Goal: Answer question/provide support

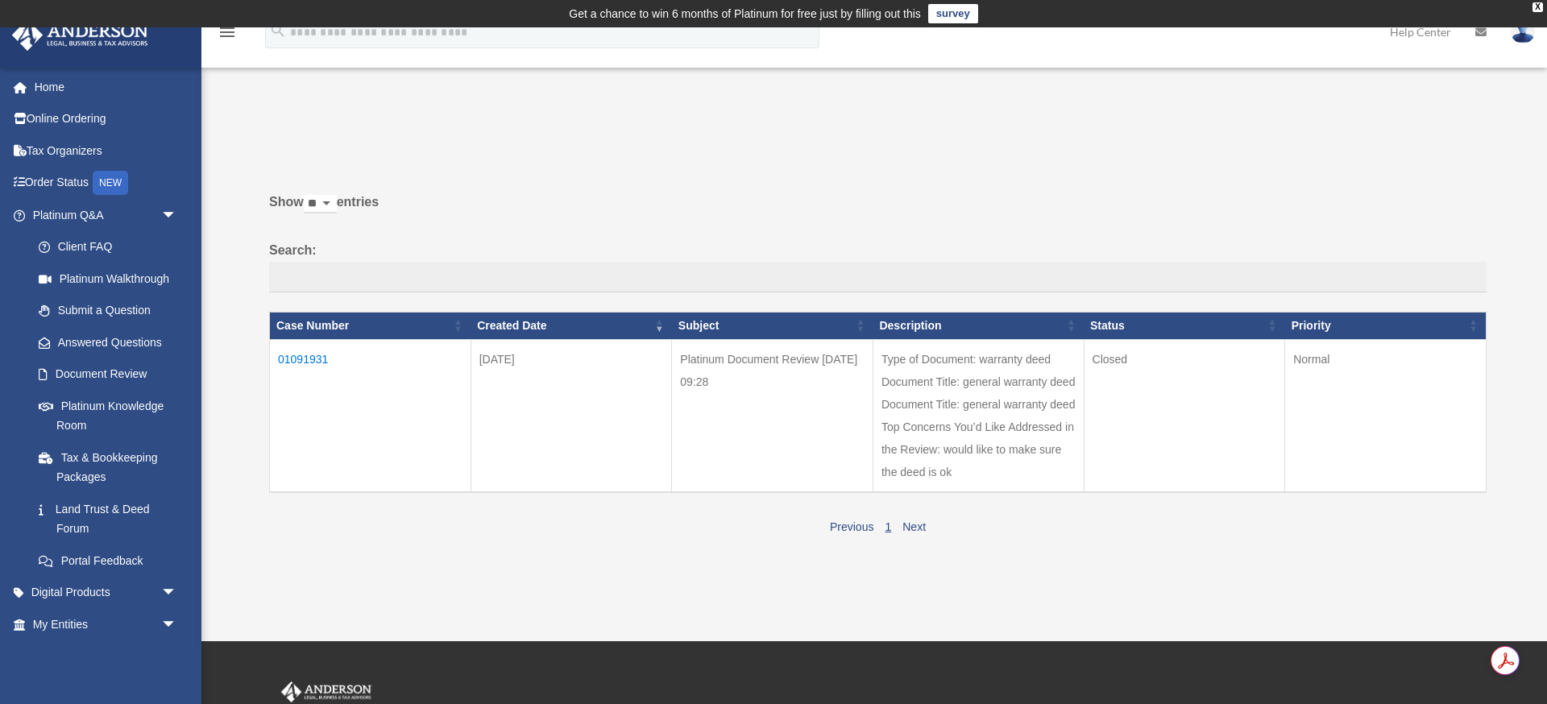
click at [312, 351] on td "01091931" at bounding box center [370, 415] width 201 height 153
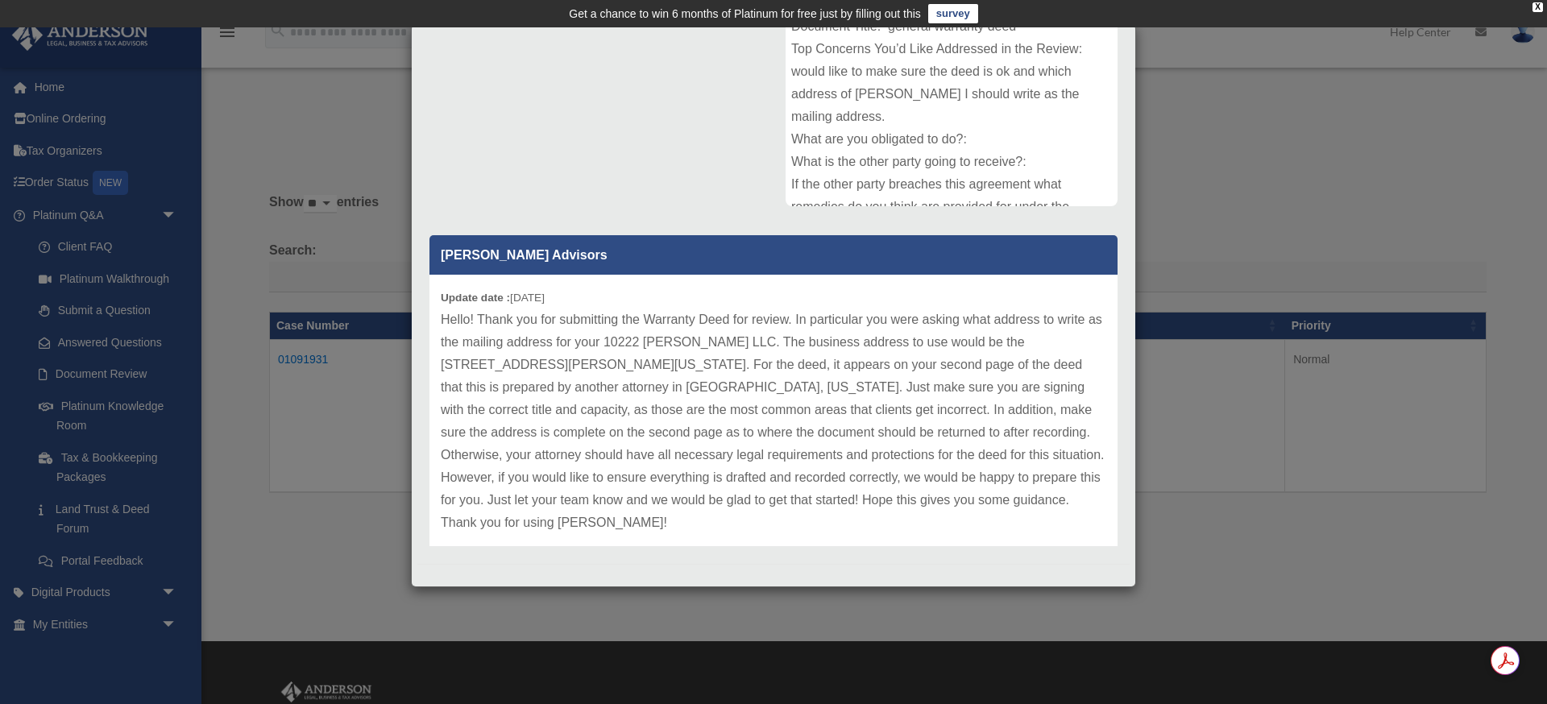
scroll to position [301, 0]
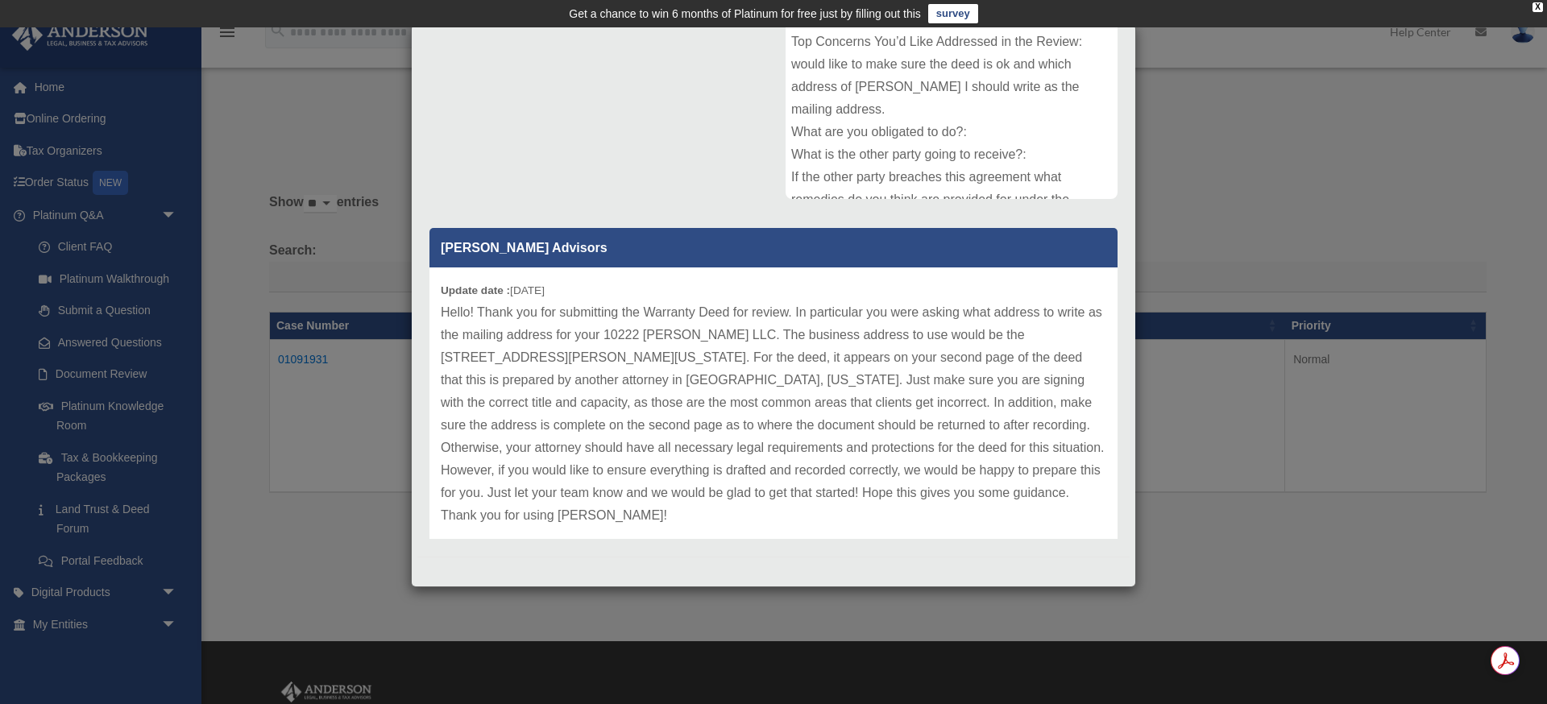
click at [584, 367] on p "Hello! Thank you for submitting the Warranty Deed for review. In particular you…" at bounding box center [774, 414] width 666 height 226
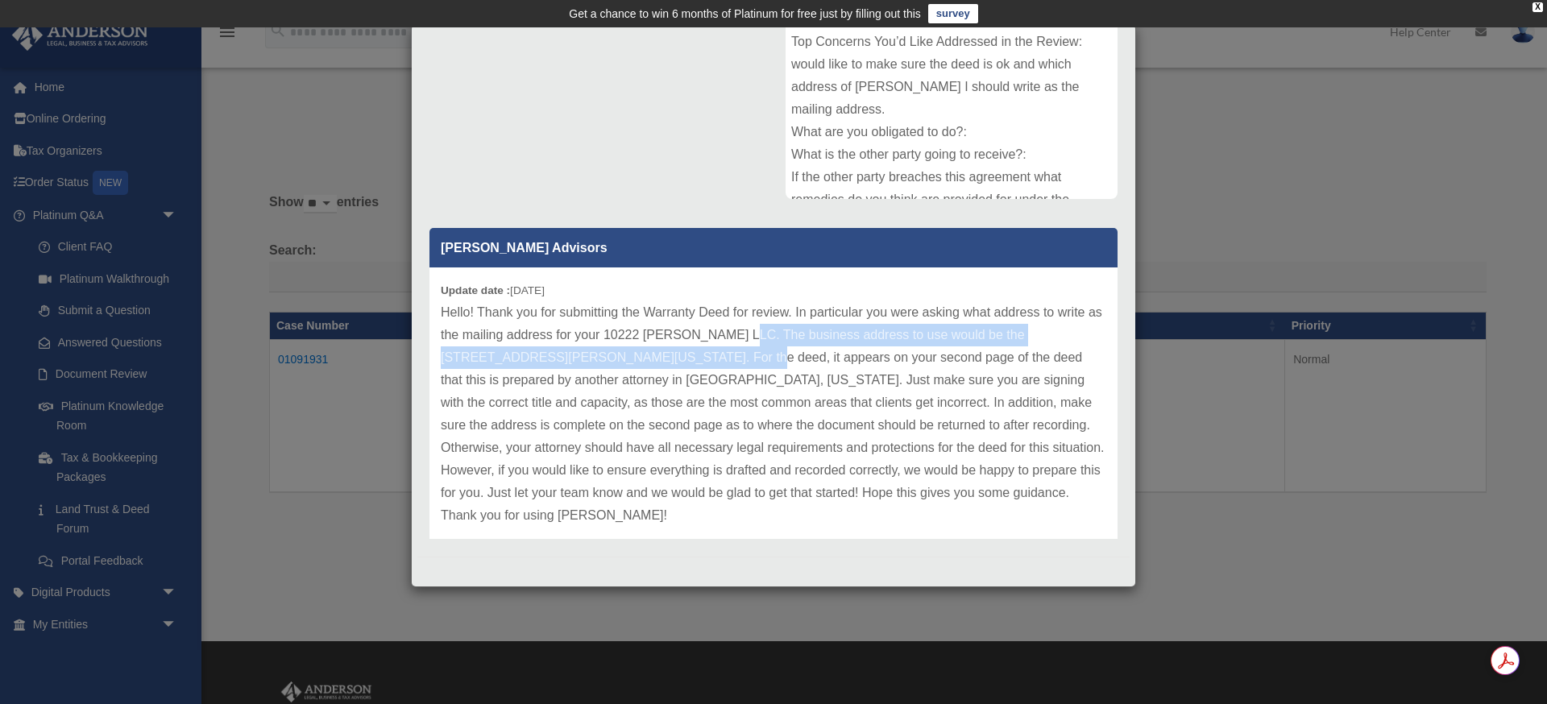
drag, startPoint x: 729, startPoint y: 334, endPoint x: 654, endPoint y: 363, distance: 81.1
click at [654, 363] on p "Hello! Thank you for submitting the Warranty Deed for review. In particular you…" at bounding box center [774, 414] width 666 height 226
copy p "The business address to use would be the [STREET_ADDRESS][PERSON_NAME][US_STATE]"
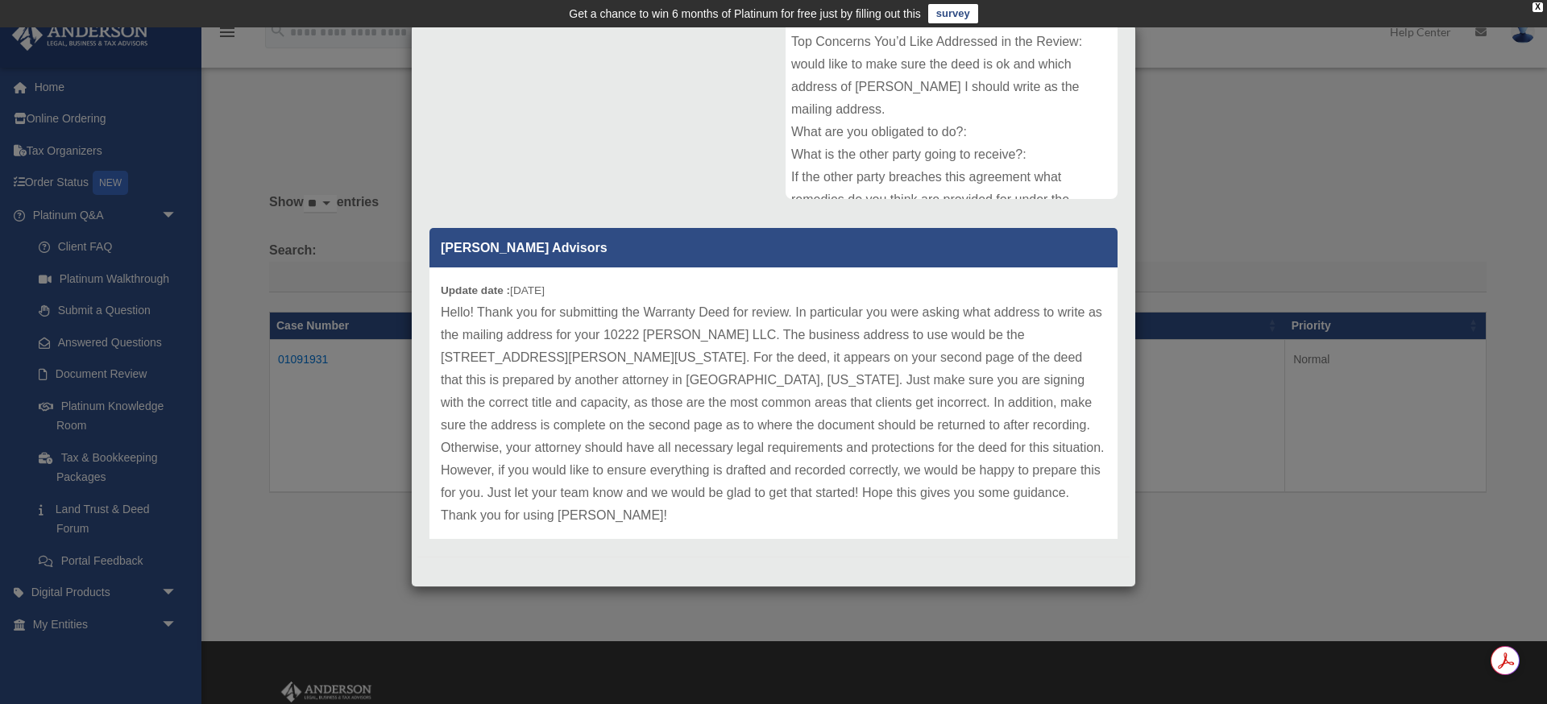
click at [691, 367] on p "Hello! Thank you for submitting the Warranty Deed for review. In particular you…" at bounding box center [774, 414] width 666 height 226
click at [724, 380] on p "Hello! Thank you for submitting the Warranty Deed for review. In particular you…" at bounding box center [774, 414] width 666 height 226
drag, startPoint x: 750, startPoint y: 381, endPoint x: 1092, endPoint y: 378, distance: 341.7
click at [1092, 378] on p "Hello! Thank you for submitting the Warranty Deed for review. In particular you…" at bounding box center [774, 414] width 666 height 226
copy p "make sure you are signing with the correct title and capacity"
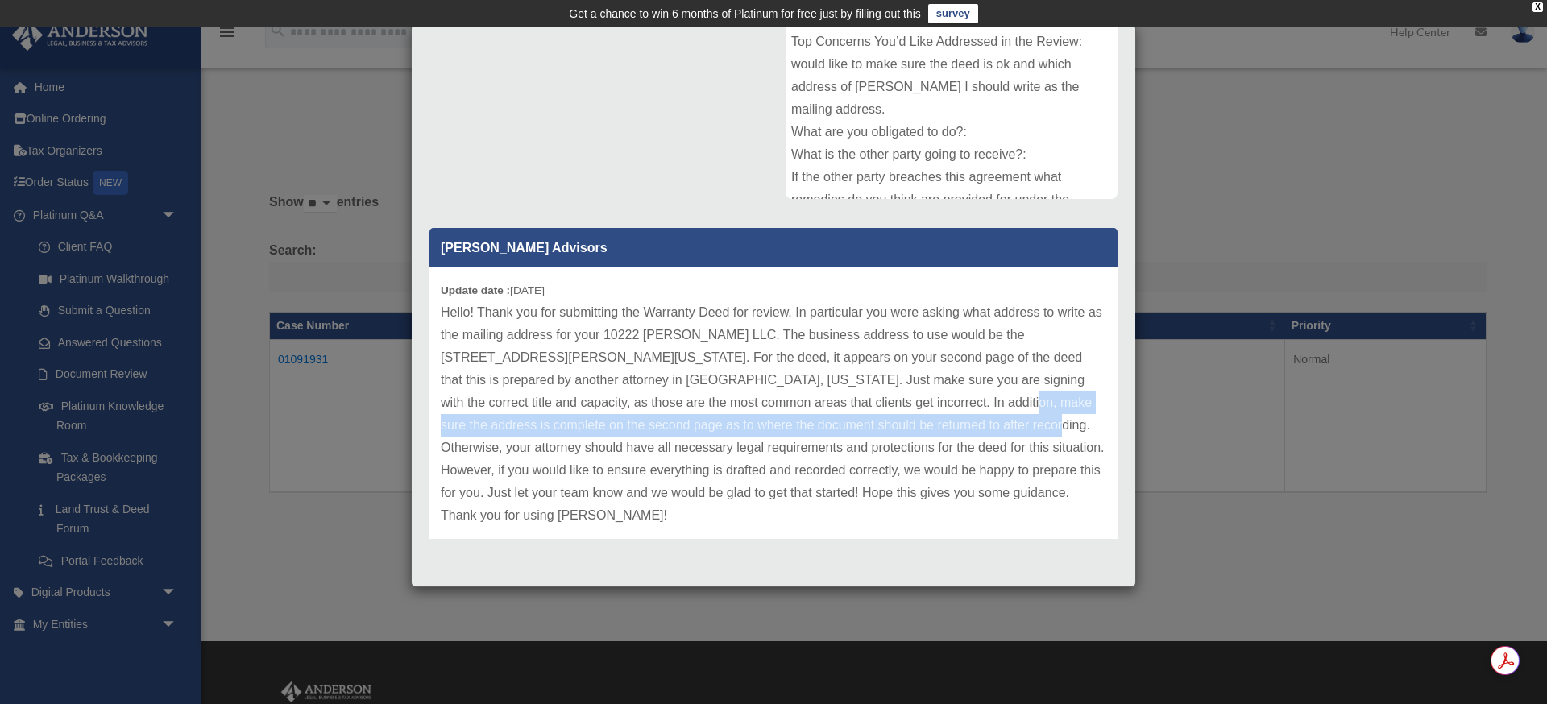
drag, startPoint x: 870, startPoint y: 400, endPoint x: 900, endPoint y: 426, distance: 40.6
click at [900, 426] on p "Hello! Thank you for submitting the Warranty Deed for review. In particular you…" at bounding box center [774, 414] width 666 height 226
copy p "make sure the address is complete on the second page as to where the document s…"
click at [872, 417] on p "Hello! Thank you for submitting the Warranty Deed for review. In particular you…" at bounding box center [774, 414] width 666 height 226
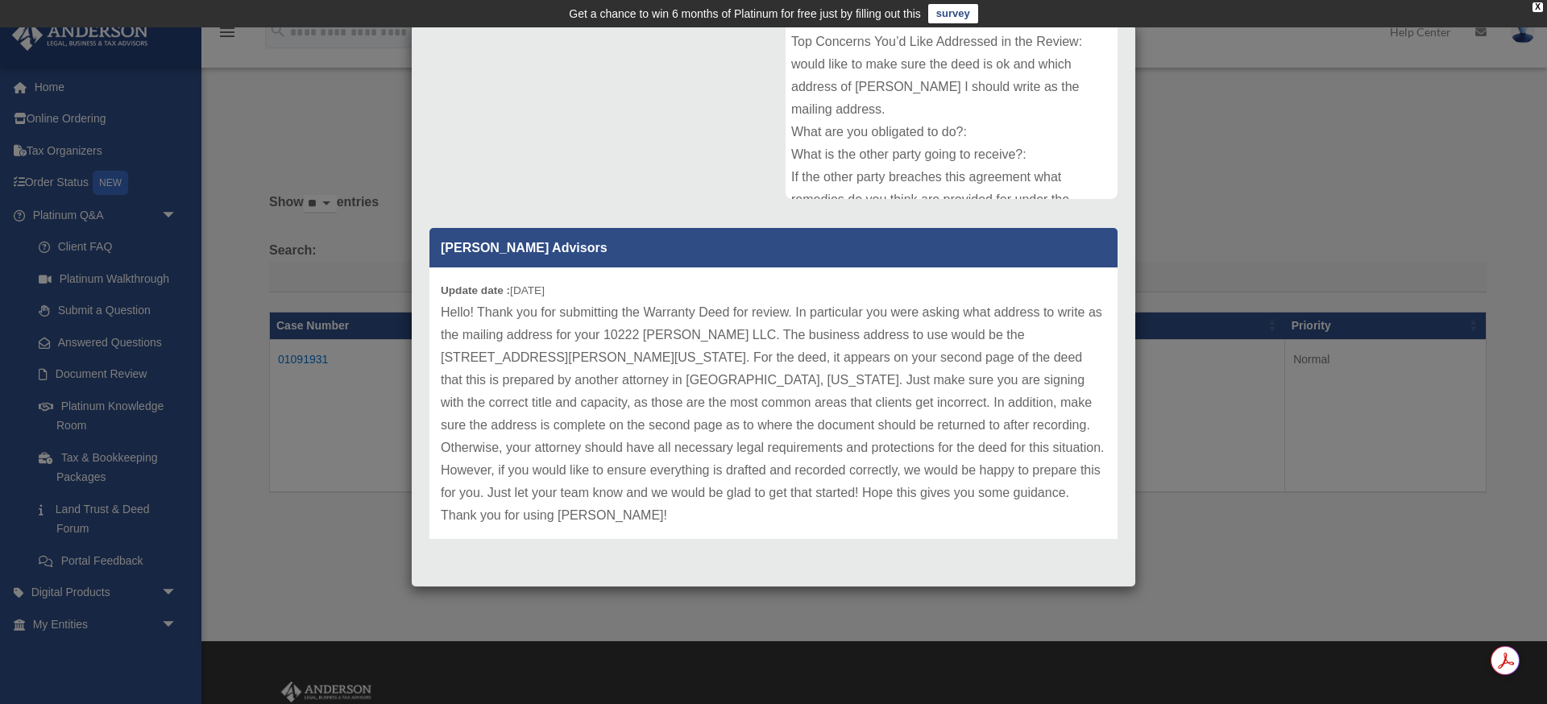
click at [1245, 234] on div "Case Detail × Platinum Document Review [DATE] 09:28 Case Number 01091931 Create…" at bounding box center [773, 352] width 1547 height 704
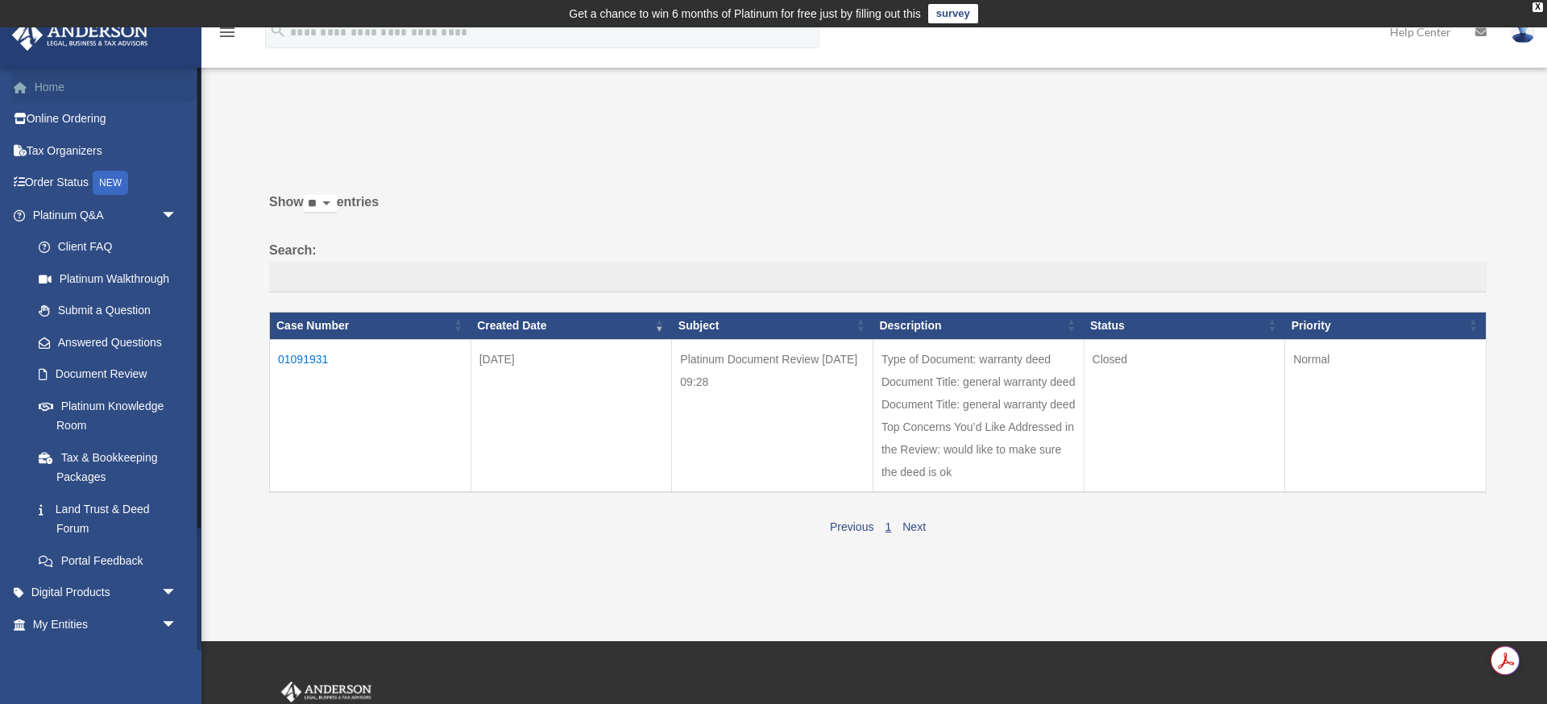
click at [64, 89] on link "Home" at bounding box center [106, 87] width 190 height 32
